Goal: Task Accomplishment & Management: Use online tool/utility

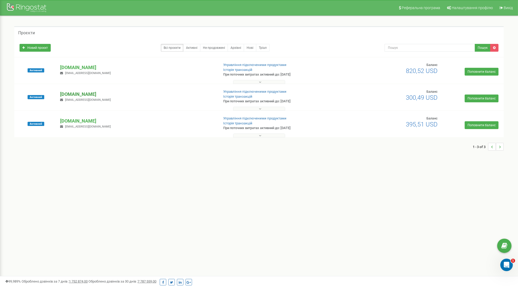
click at [89, 93] on p "[DOMAIN_NAME]" at bounding box center [137, 94] width 155 height 7
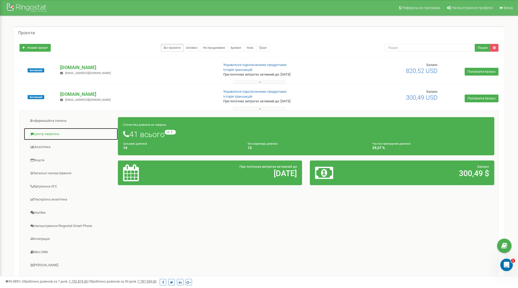
click at [40, 133] on link "Центр звернень" at bounding box center [71, 134] width 94 height 13
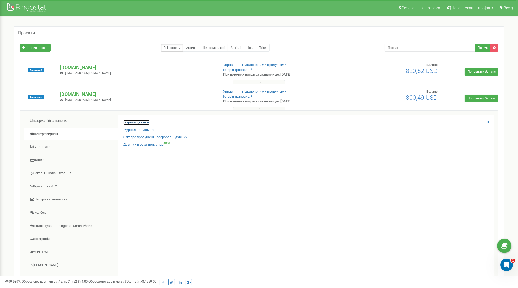
click at [148, 120] on link "Журнал дзвінків" at bounding box center [136, 122] width 26 height 5
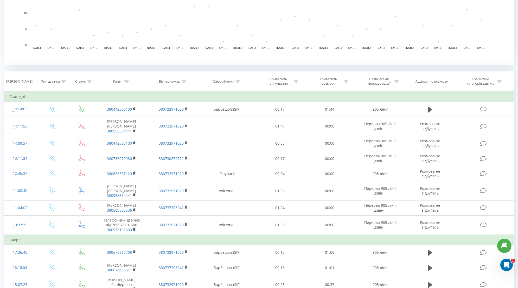
scroll to position [158, 0]
